Goal: Information Seeking & Learning: Learn about a topic

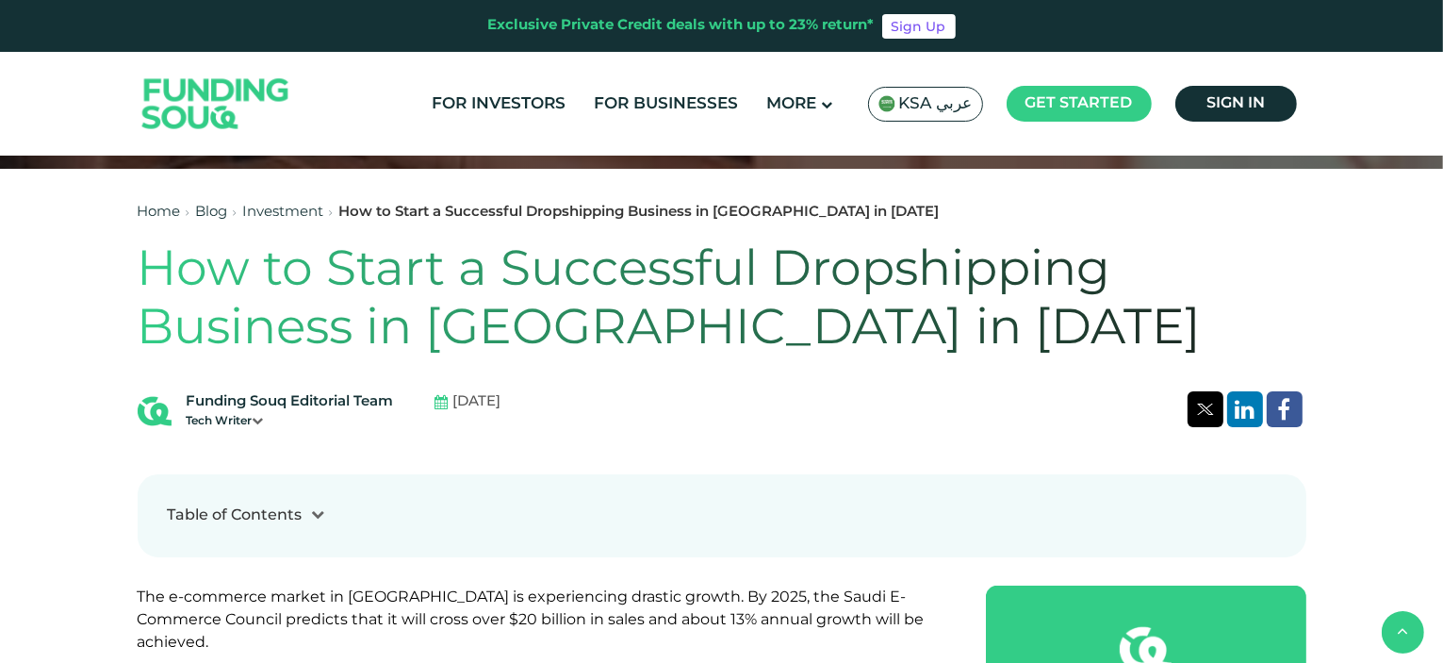
scroll to position [471, 0]
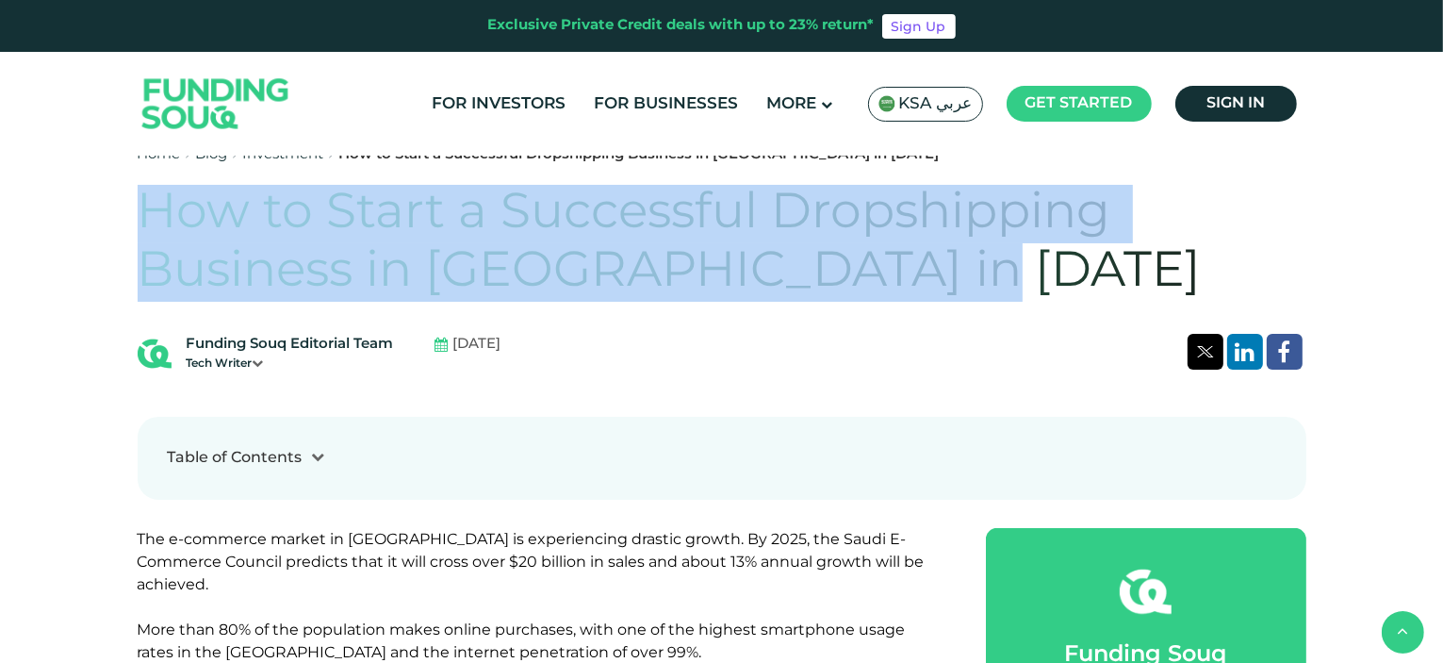
drag, startPoint x: 145, startPoint y: 209, endPoint x: 957, endPoint y: 258, distance: 812.9
click at [957, 258] on h1 "How to Start a Successful Dropshipping Business in Saudi Arabia in 2026" at bounding box center [722, 244] width 1169 height 118
copy h1 "How to Start a Successful Dropshipping Business in Saudi Arabia in 2026"
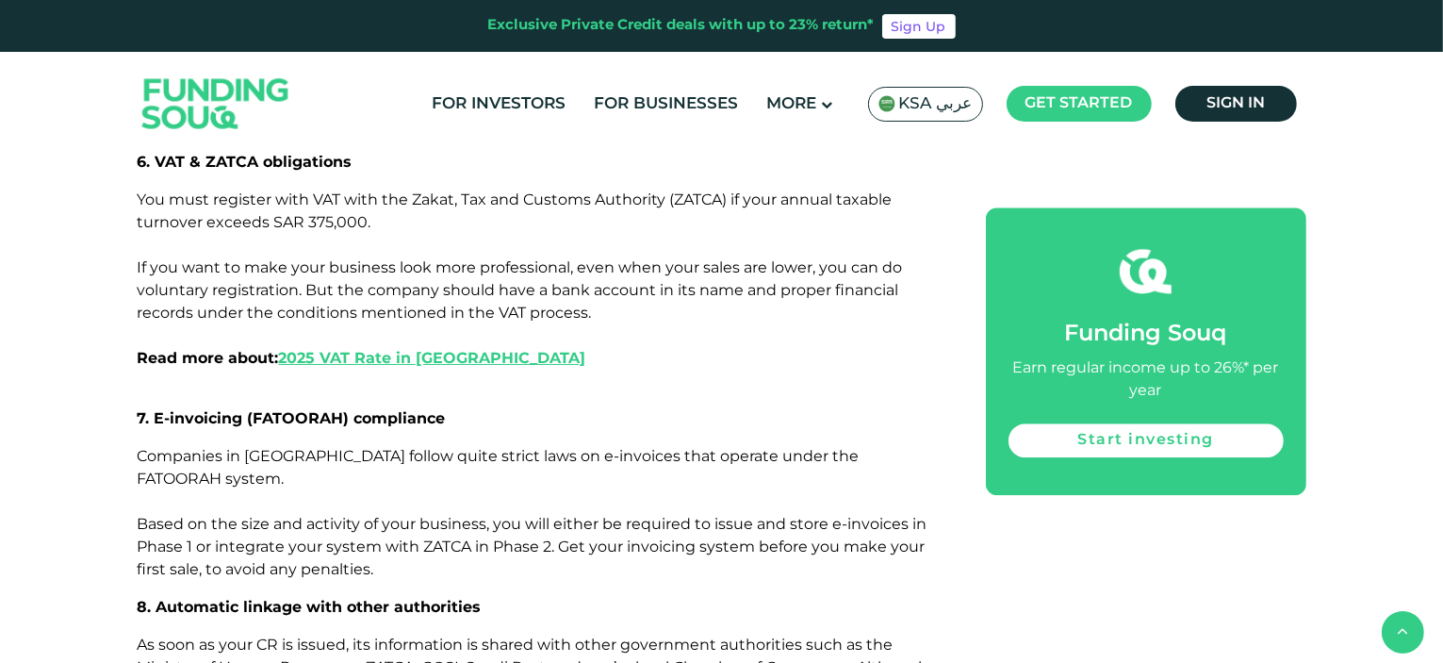
scroll to position [4618, 0]
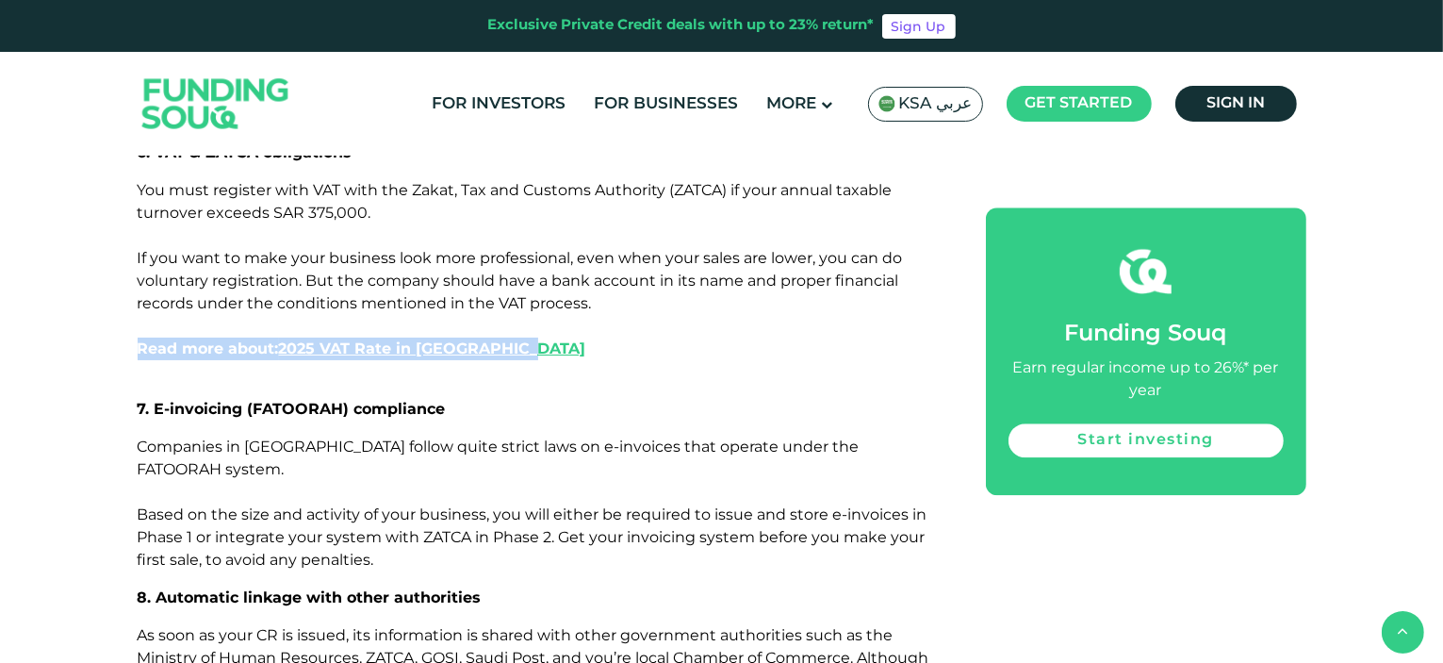
drag, startPoint x: 548, startPoint y: 231, endPoint x: 112, endPoint y: 237, distance: 435.4
copy strong "Read more about: 2025 VAT Rate in Saudi Arabia"
click at [954, 106] on span "KSA عربي" at bounding box center [936, 104] width 74 height 22
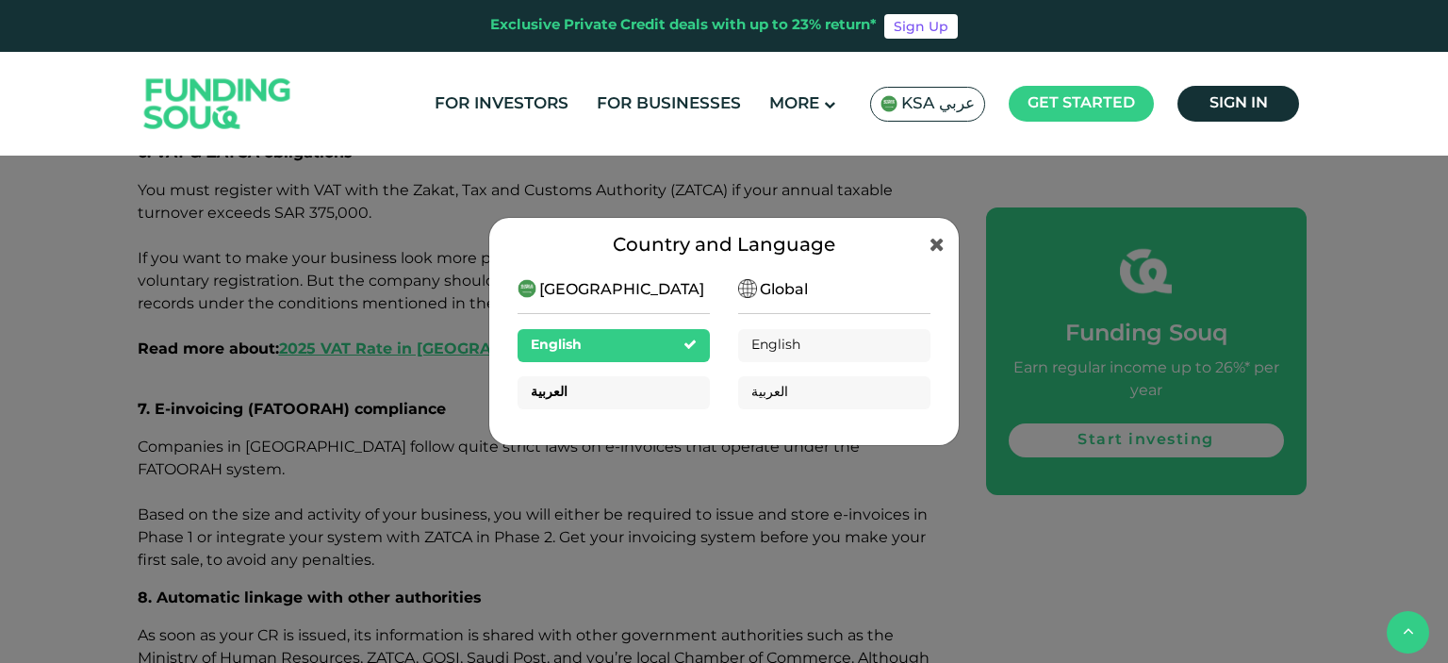
click at [649, 405] on div "العربية" at bounding box center [613, 392] width 192 height 33
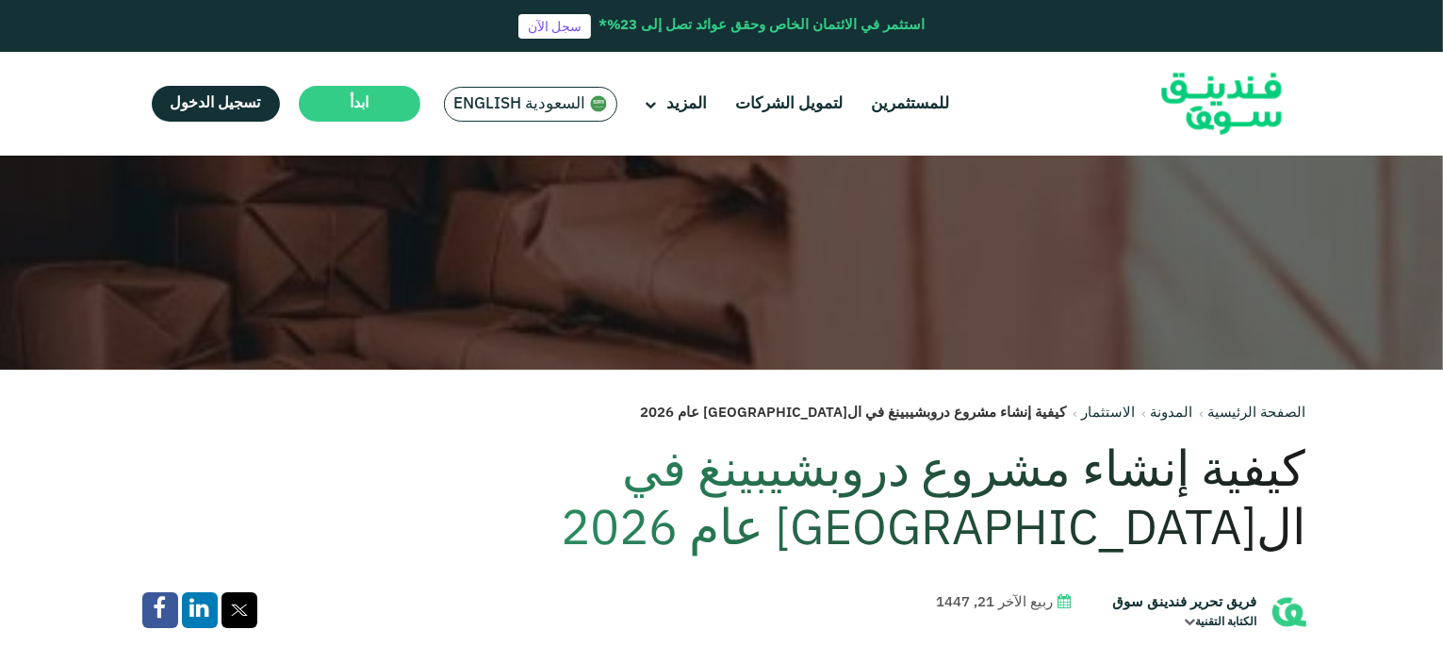
scroll to position [283, 0]
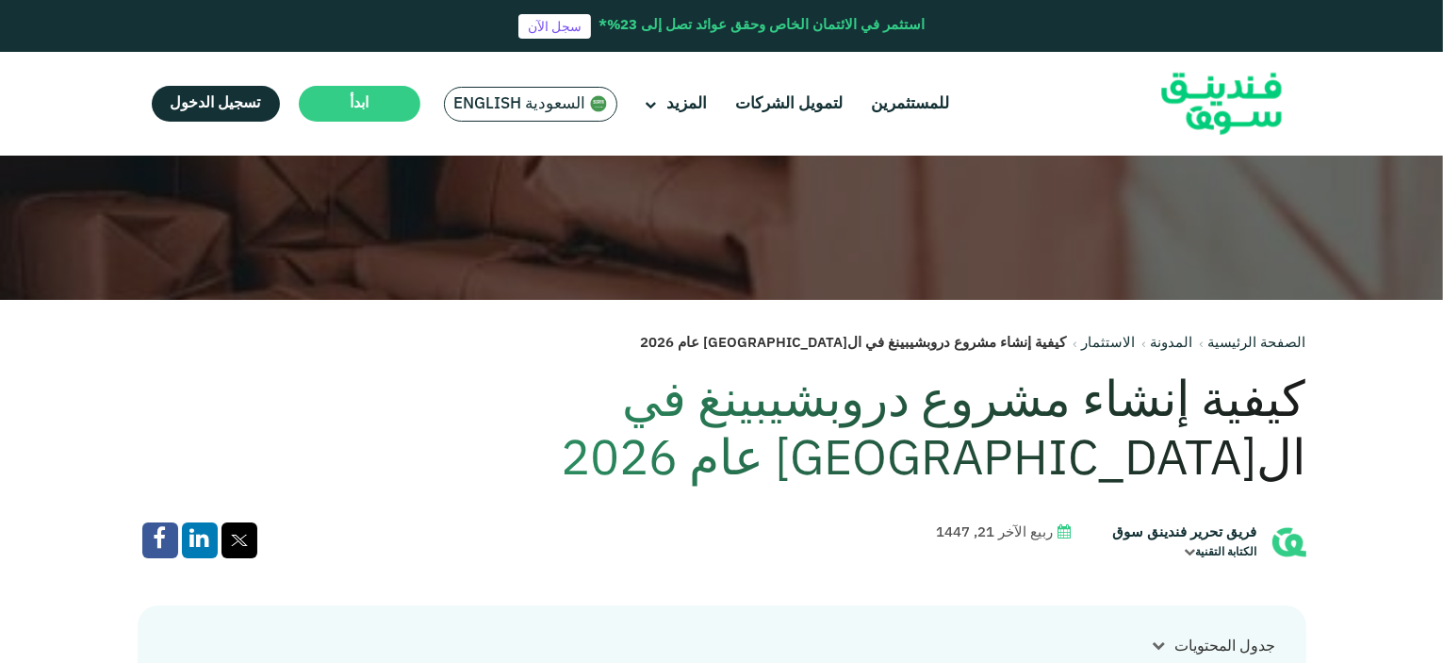
click at [1114, 405] on h1 "كيفية إنشاء مشروع دروبشيبينغ في ال[GEOGRAPHIC_DATA] عام 2026" at bounding box center [722, 432] width 1169 height 118
click at [1114, 405] on h1 "كيفية إنشاء مشروع دروبشيبينغ في المملكة العربية السعودية عام 2026" at bounding box center [722, 432] width 1169 height 118
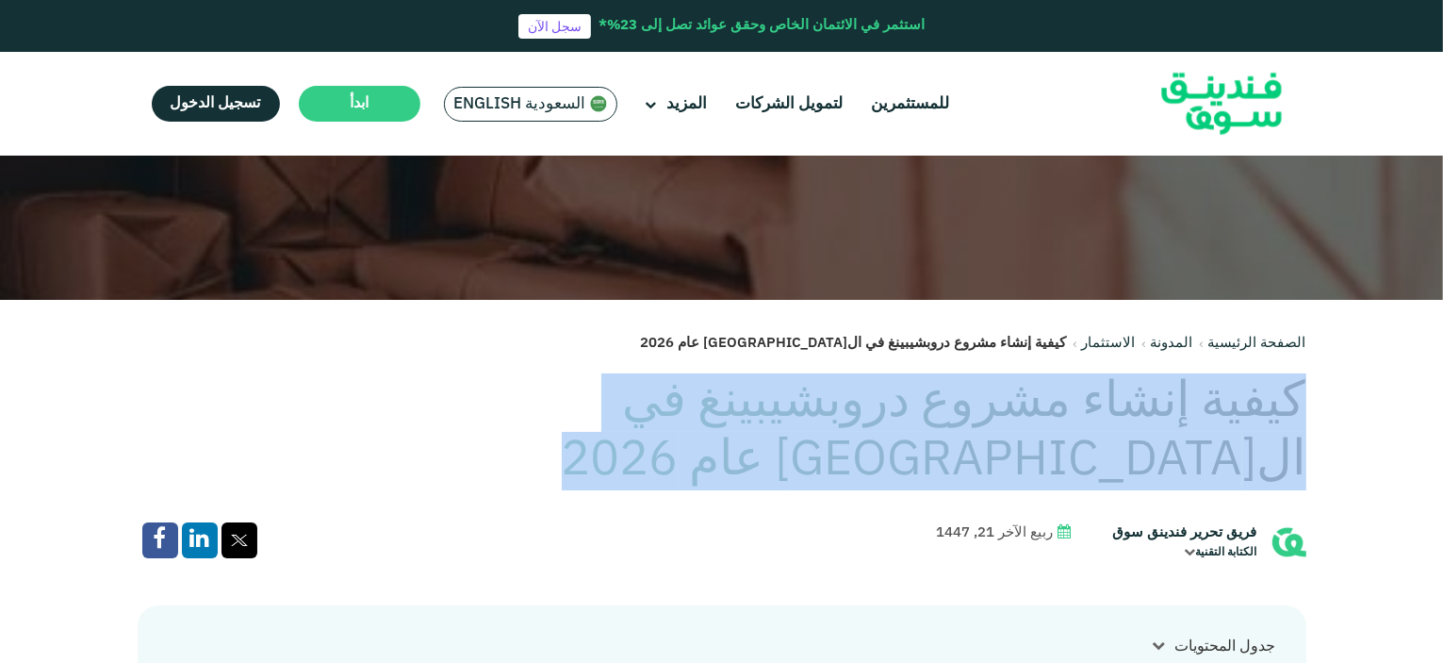
click at [1114, 405] on h1 "كيفية إنشاء مشروع دروبشيبينغ في المملكة العربية السعودية عام 2026" at bounding box center [722, 432] width 1169 height 118
copy div "كيفية إنشاء مشروع دروبشيبينغ في المملكة العربية السعودية عام 2026"
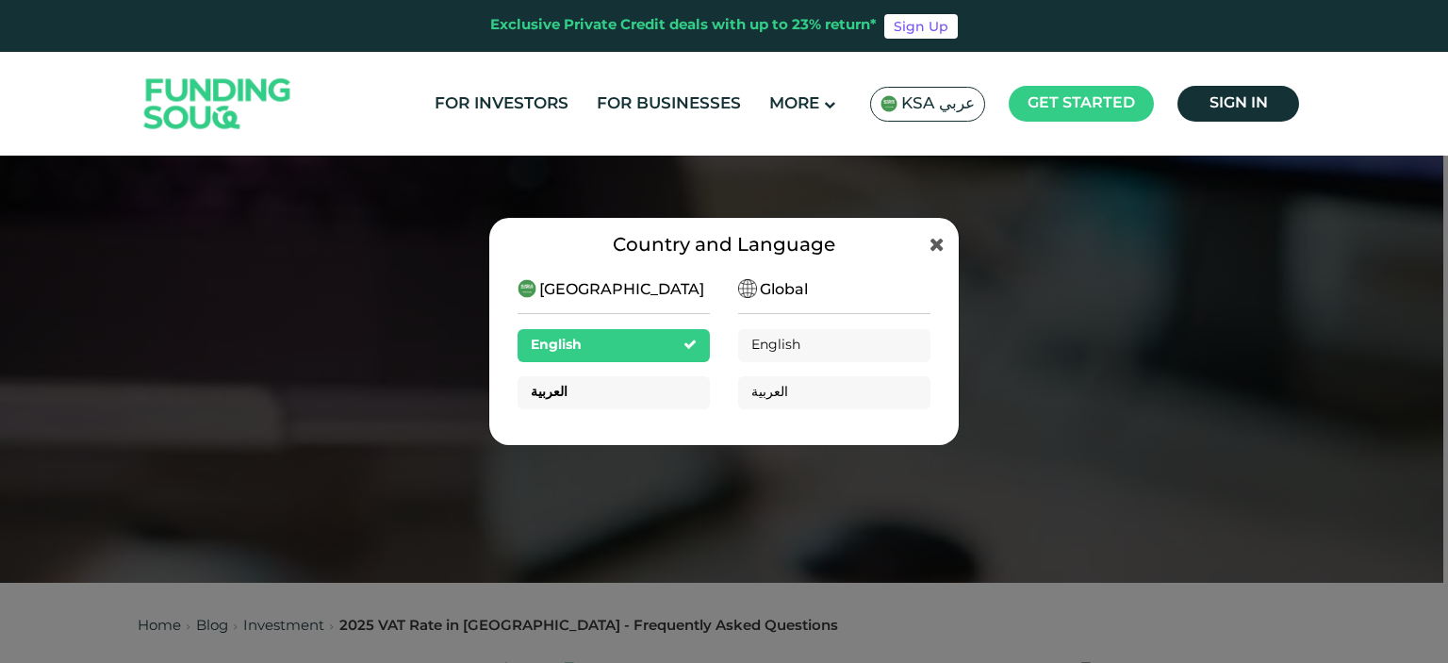
click at [682, 391] on div "العربية" at bounding box center [613, 392] width 192 height 33
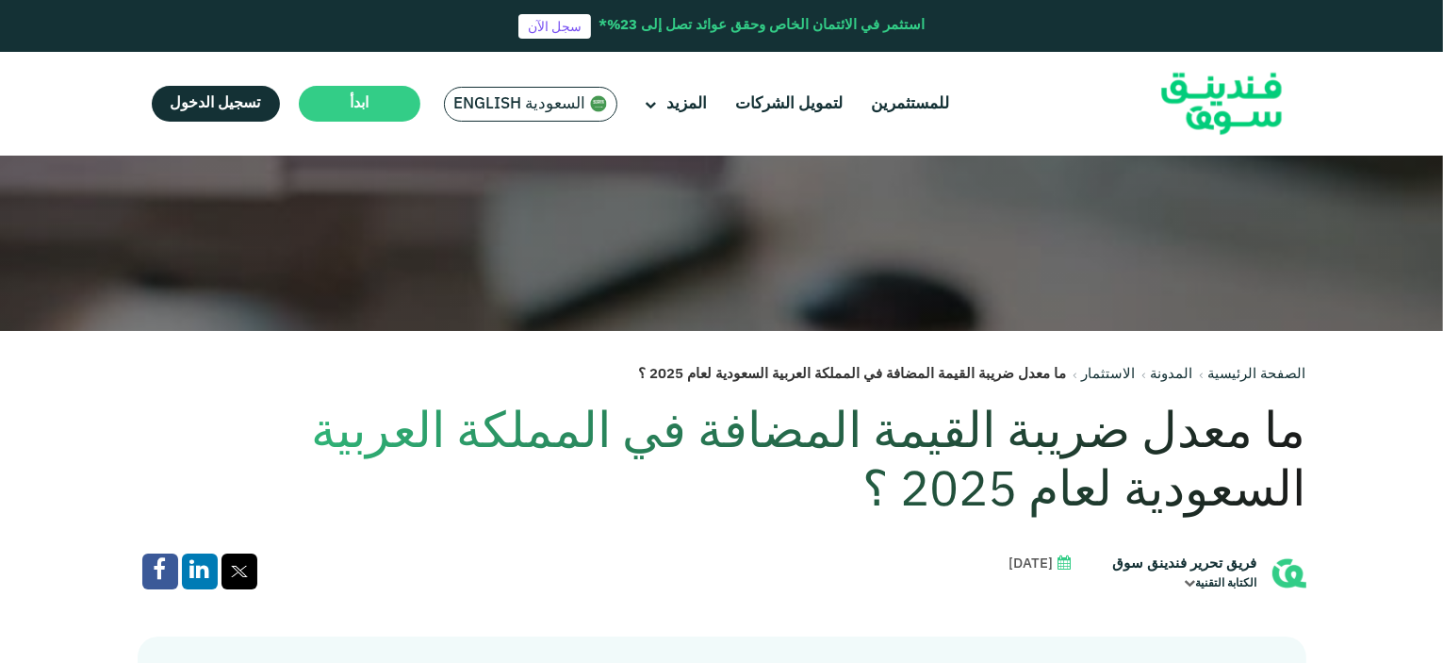
scroll to position [283, 0]
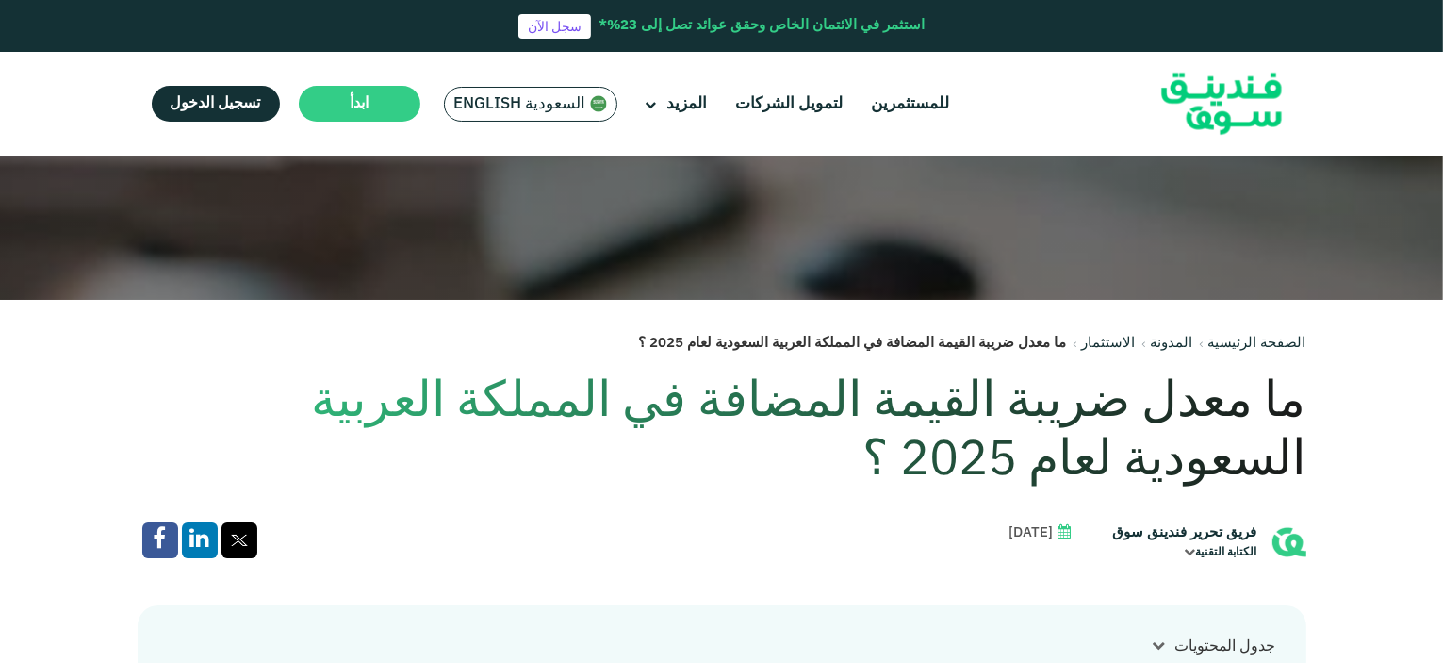
click at [1194, 407] on h1 "ما معدل ضريبة القيمة المضافة في المملكة العربية السعودية لعام 2025 ؟" at bounding box center [722, 432] width 1169 height 118
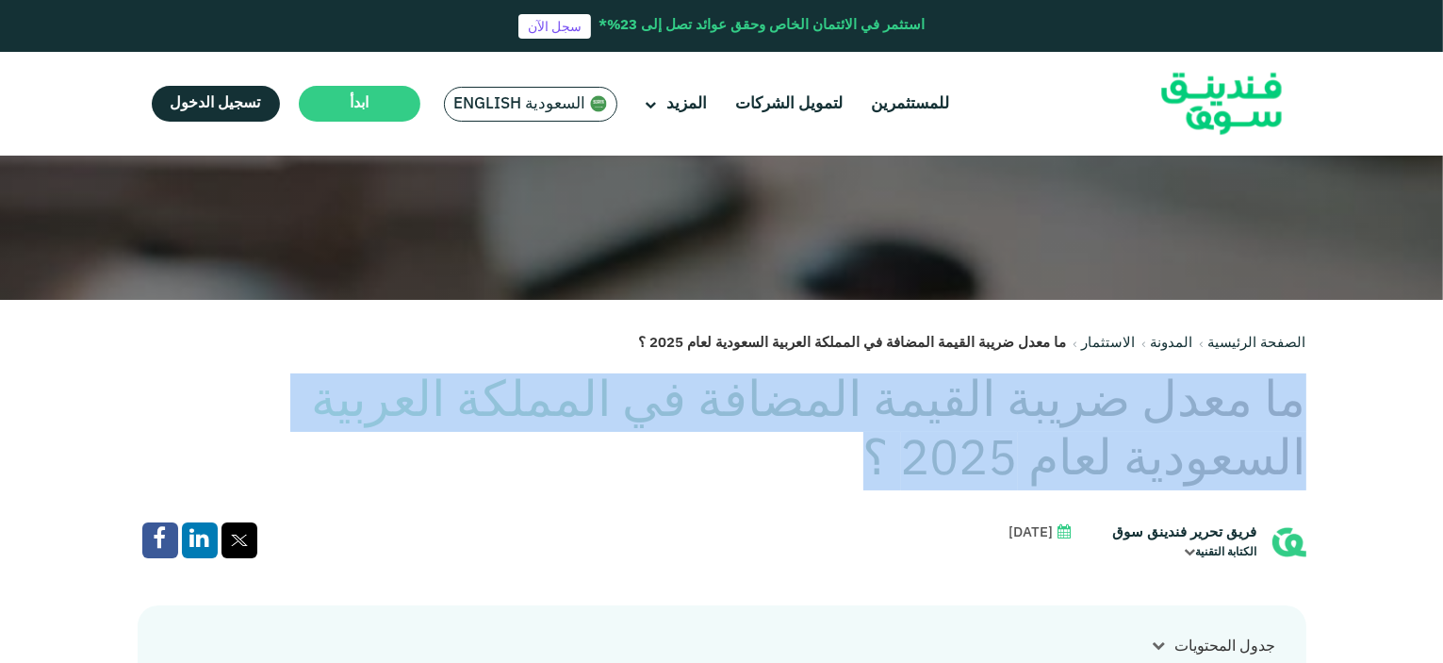
click at [1194, 407] on h1 "ما معدل ضريبة القيمة المضافة في المملكة العربية السعودية لعام 2025 ؟" at bounding box center [722, 432] width 1169 height 118
copy div "ما معدل ضريبة القيمة المضافة في المملكة العربية السعودية لعام 2025 ؟"
click at [1184, 342] on link "المدونة" at bounding box center [1172, 342] width 42 height 13
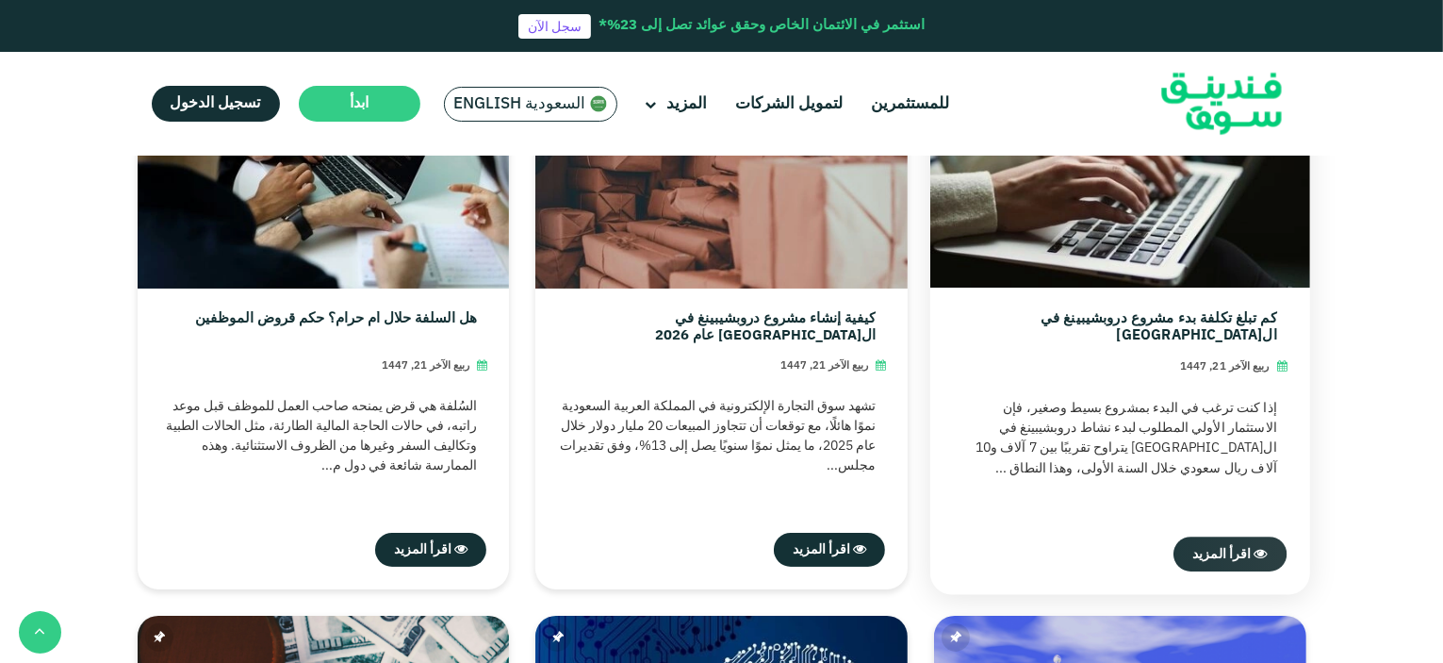
scroll to position [565, 0]
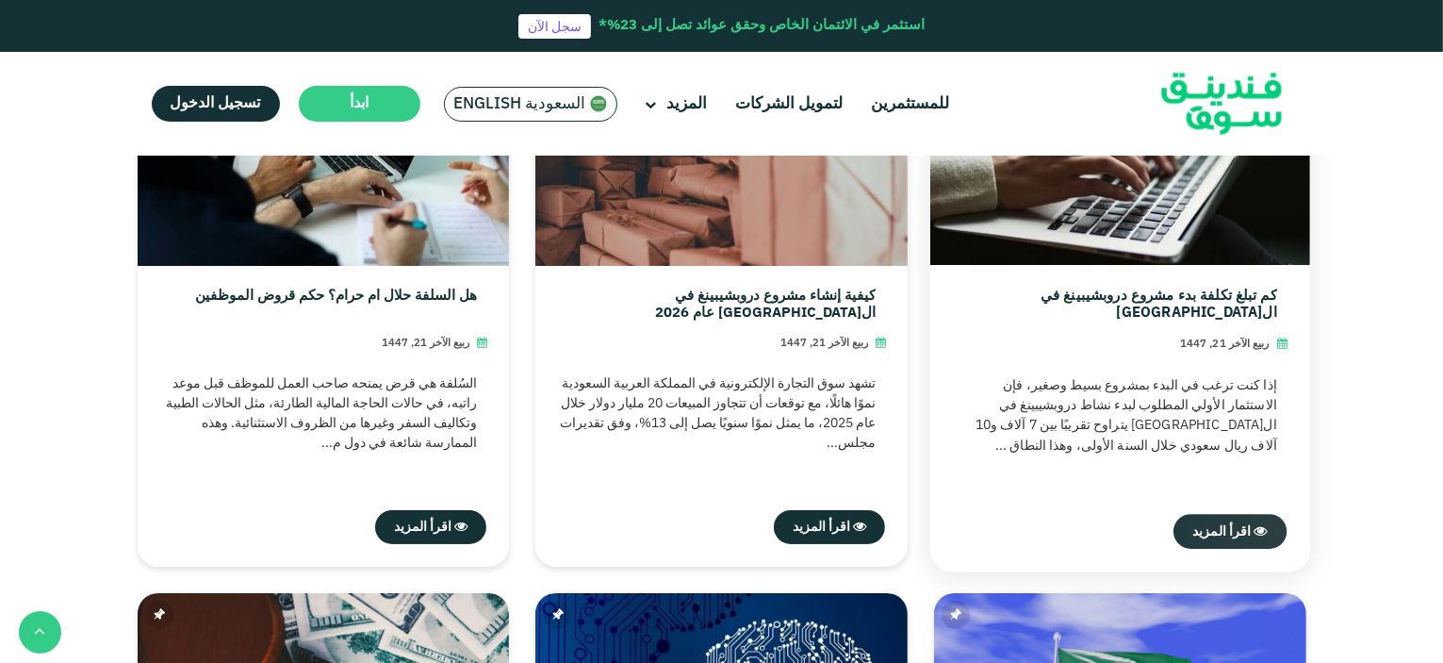
click at [1233, 533] on span "اقرأ المزيد" at bounding box center [1221, 530] width 58 height 13
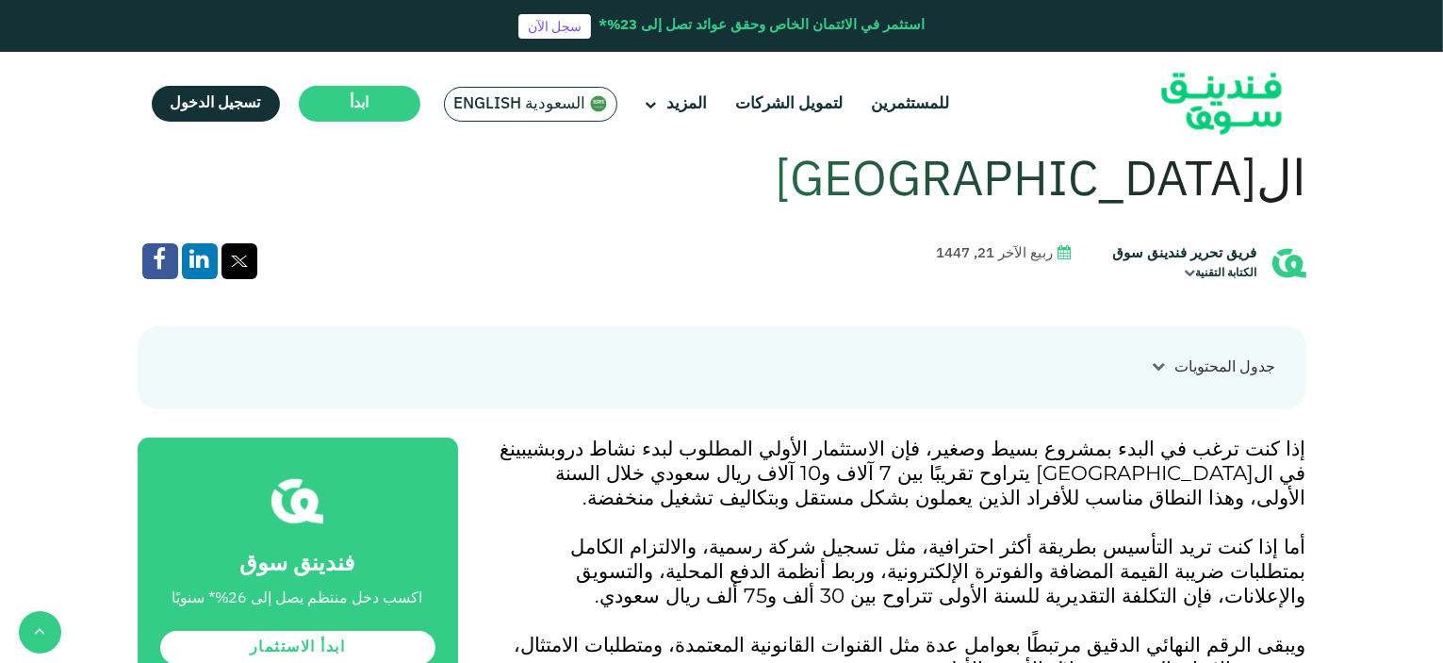
scroll to position [565, 0]
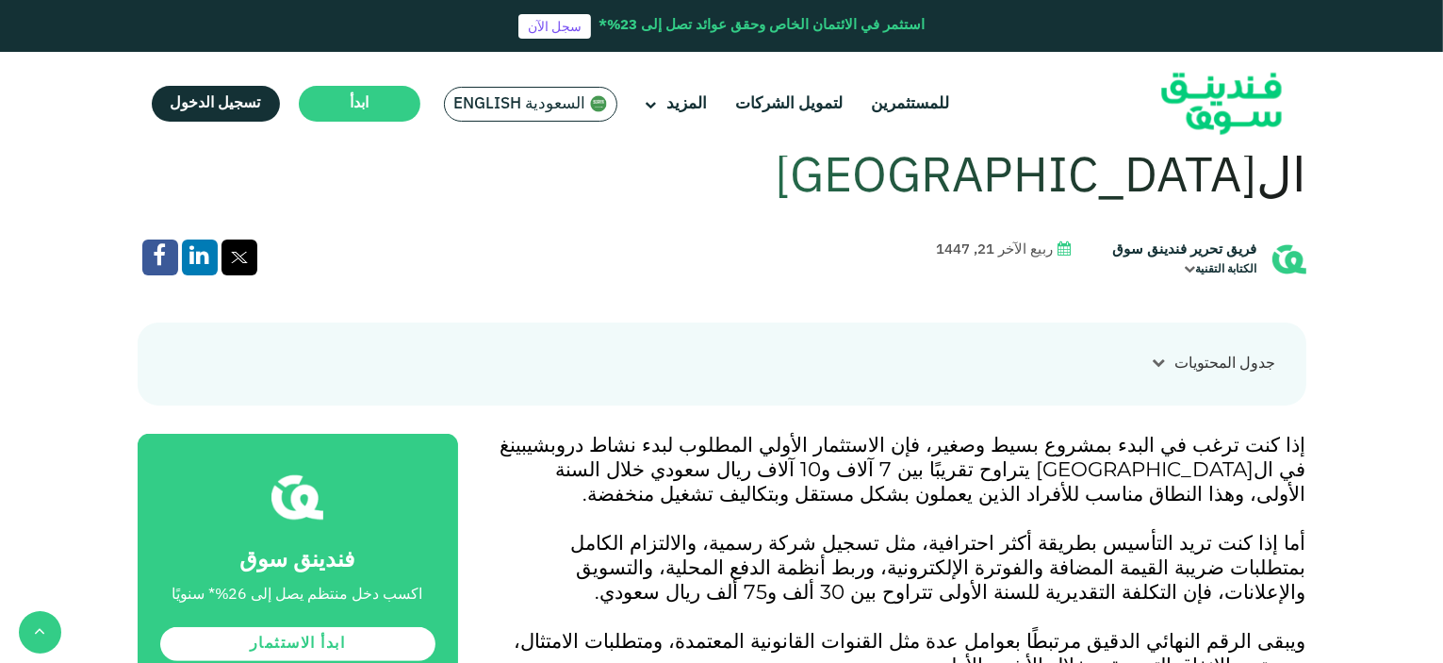
click at [1156, 368] on icon at bounding box center [1159, 362] width 13 height 13
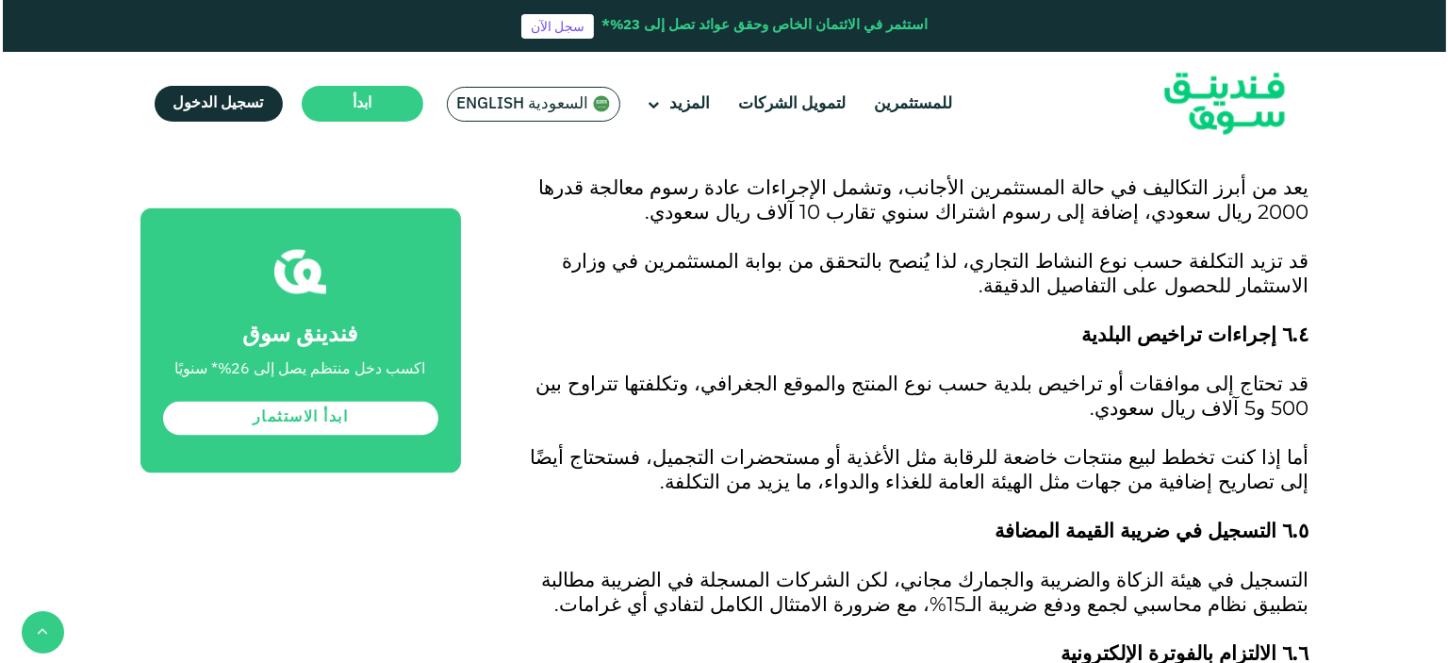
scroll to position [3487, 0]
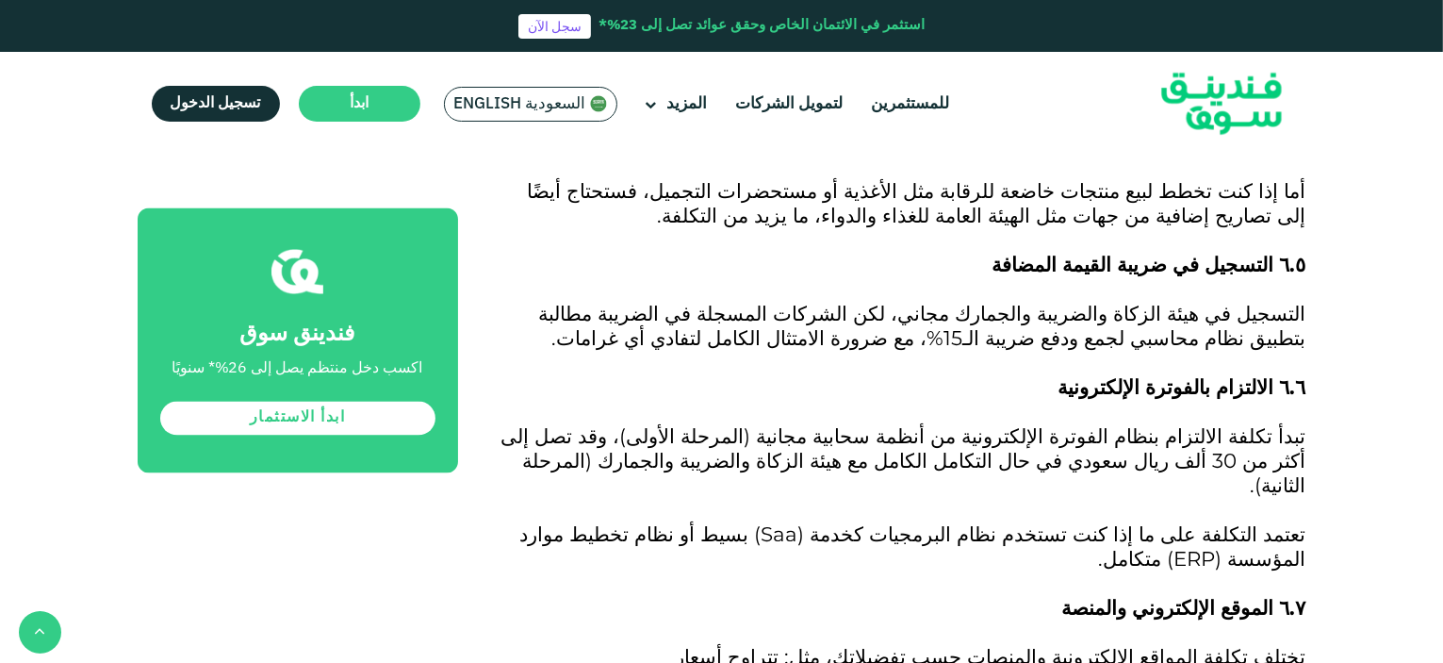
click at [536, 98] on span "السعودية English" at bounding box center [520, 104] width 132 height 22
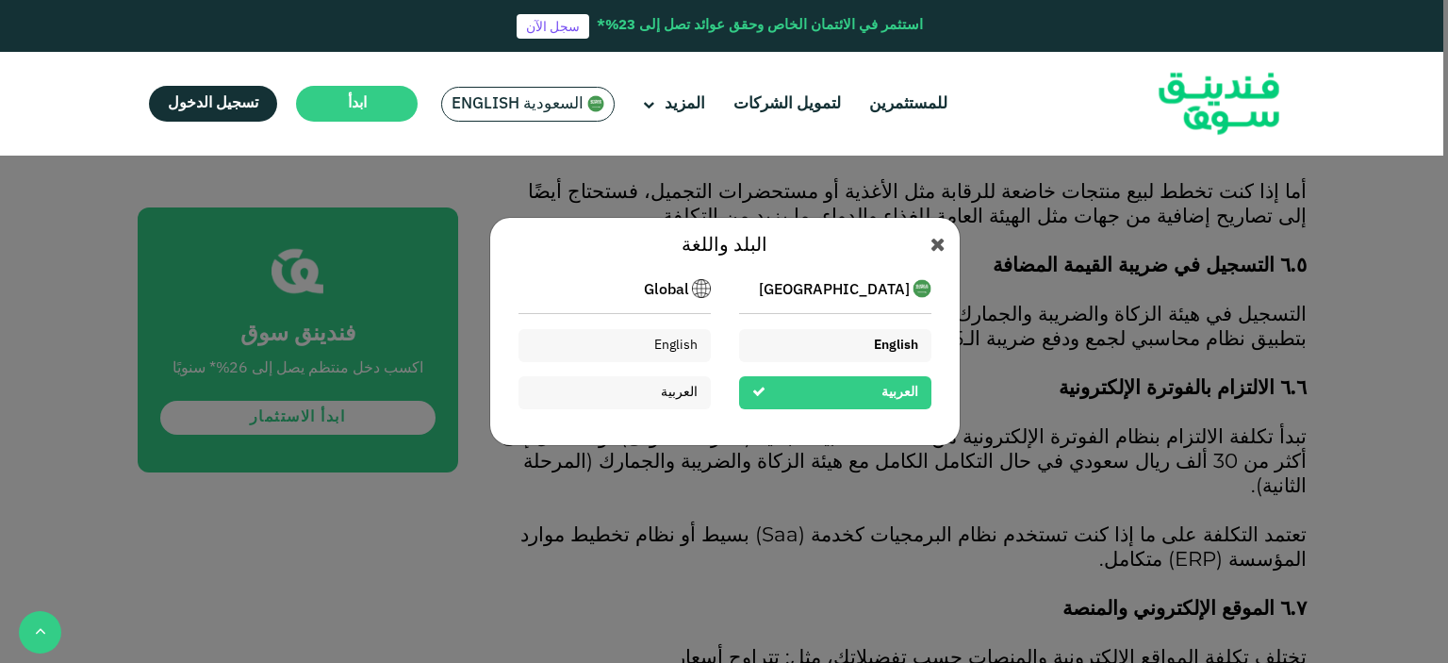
click at [842, 342] on div "English" at bounding box center [835, 345] width 192 height 33
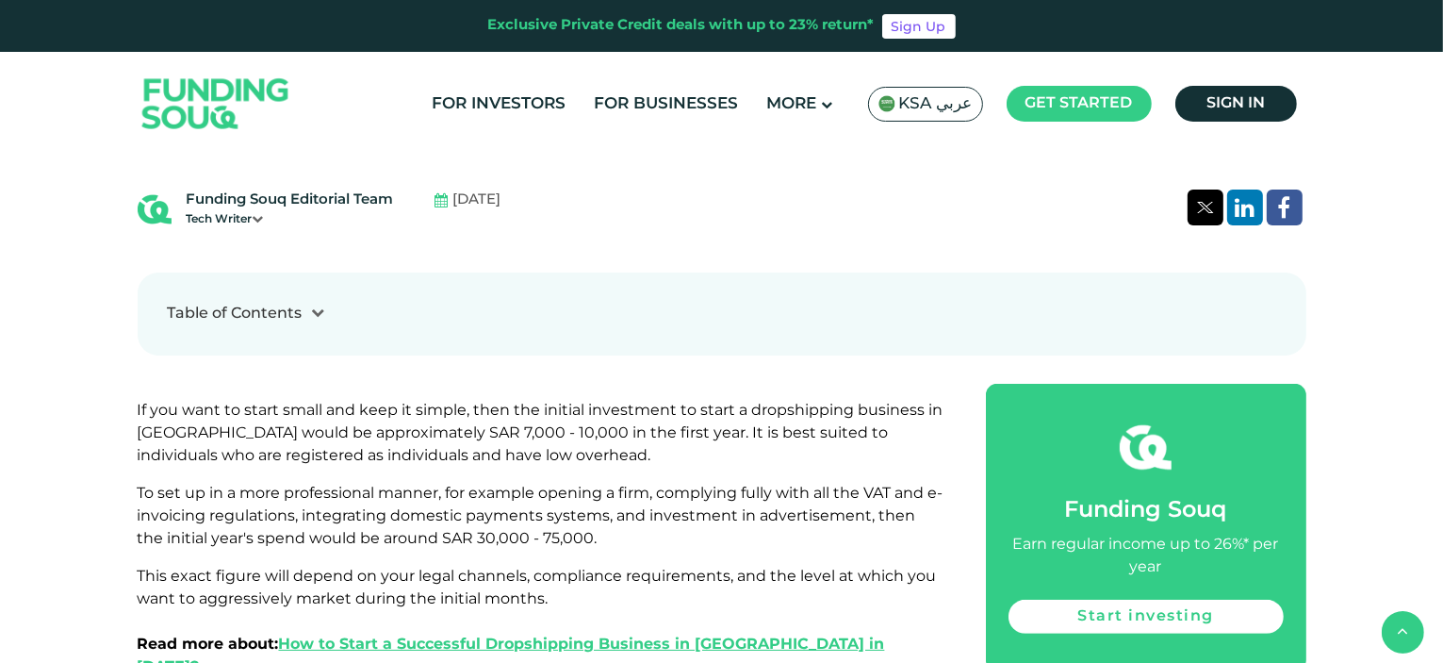
scroll to position [660, 0]
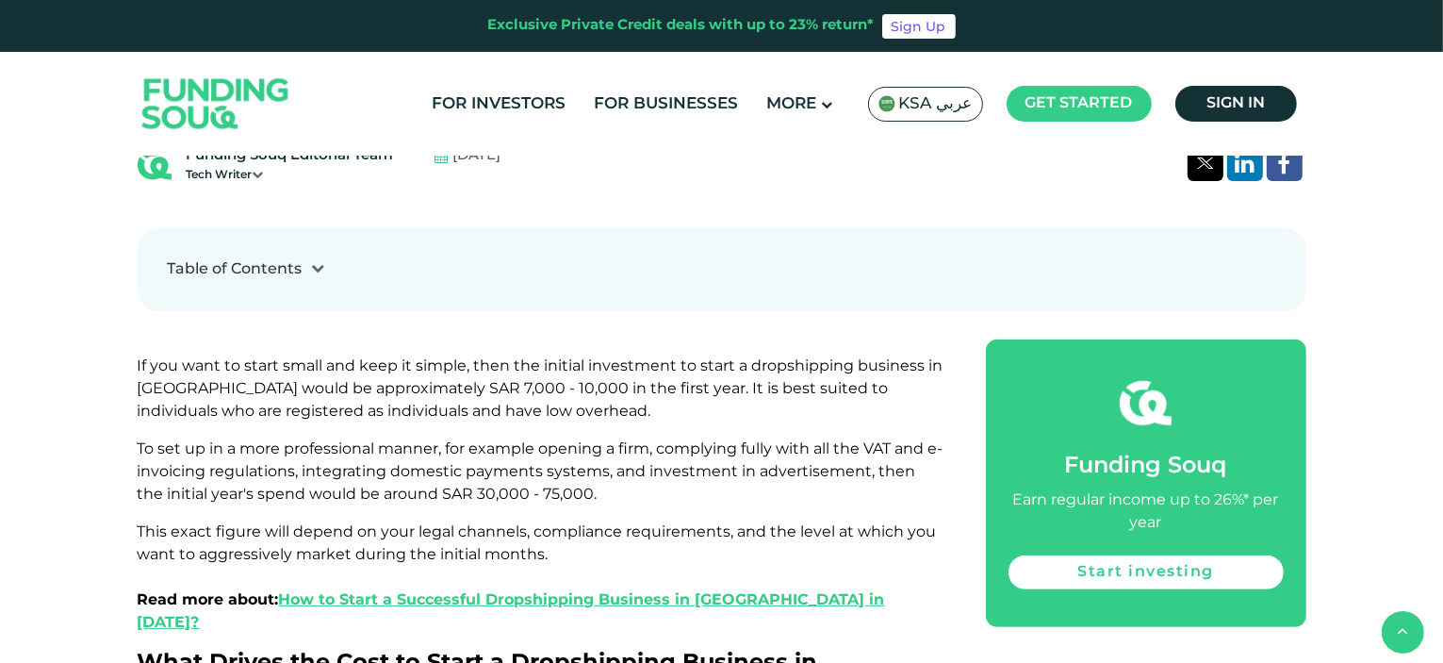
click at [318, 264] on icon at bounding box center [318, 267] width 13 height 13
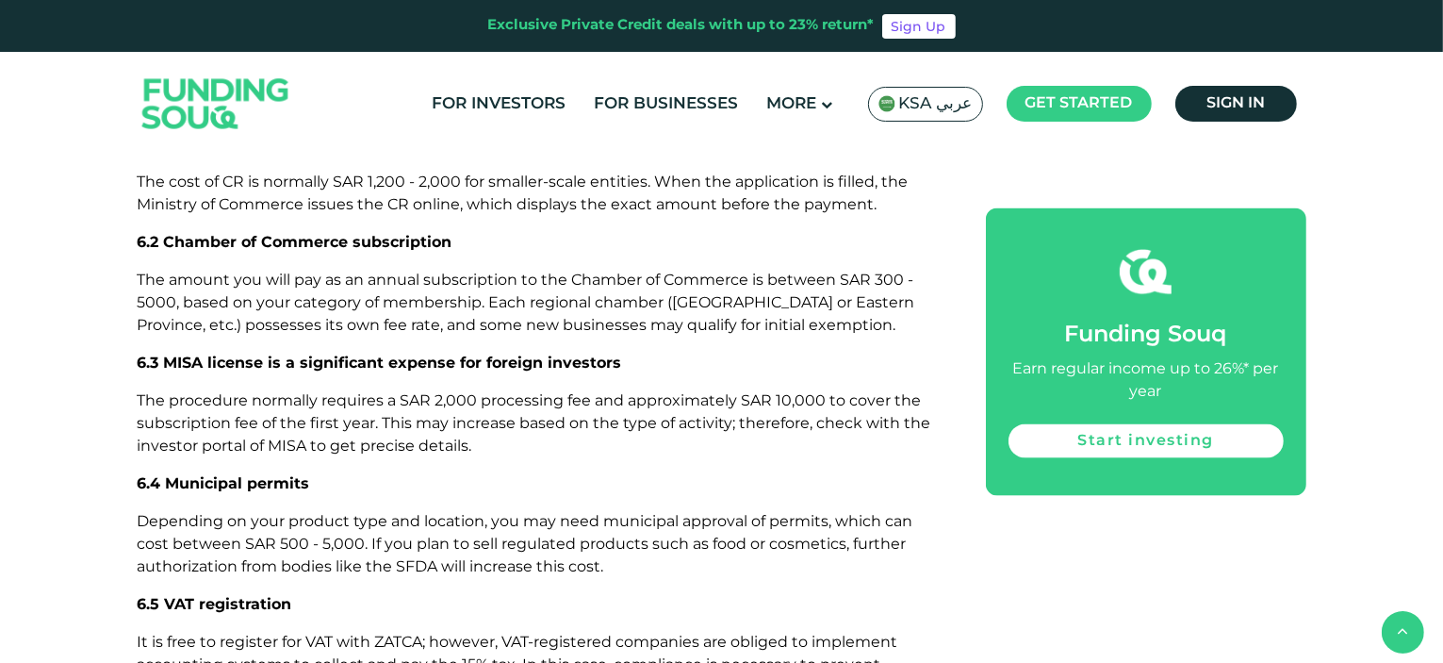
scroll to position [2921, 0]
